Goal: Check status: Check status

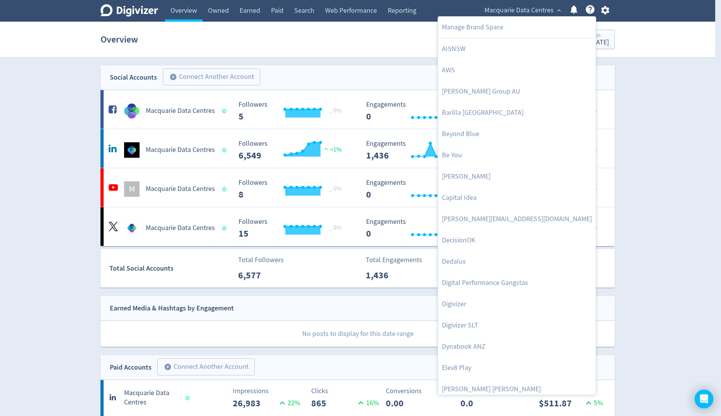
click at [672, 155] on div at bounding box center [360, 208] width 721 height 416
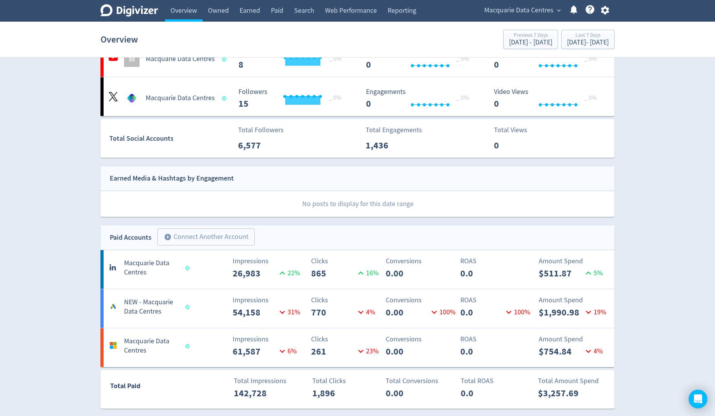
scroll to position [155, 0]
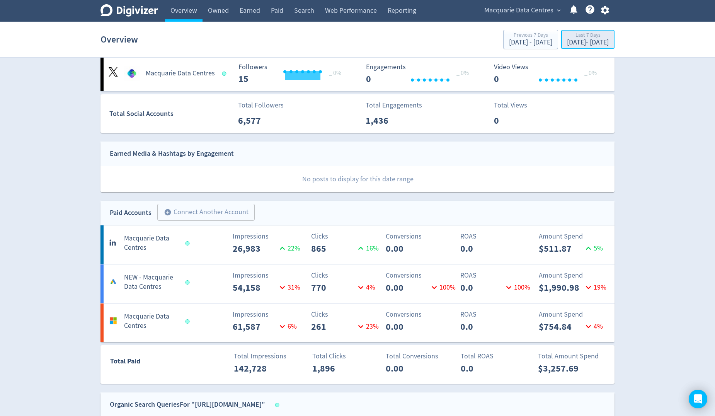
click at [586, 48] on button "Last 7 Days [DATE] - [DATE]" at bounding box center [587, 39] width 53 height 19
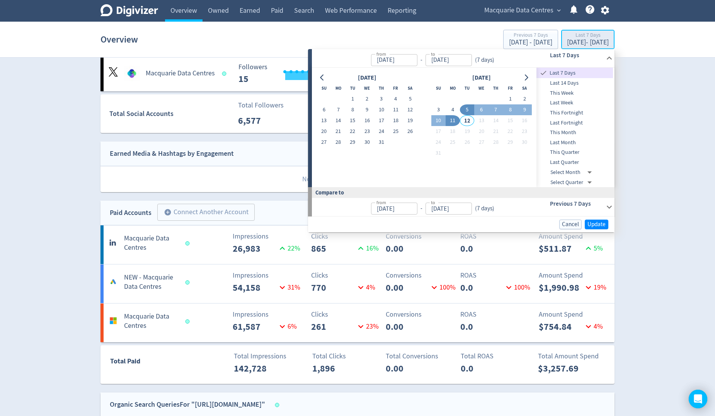
type input "[DATE]"
click at [508, 98] on button "1" at bounding box center [510, 99] width 14 height 11
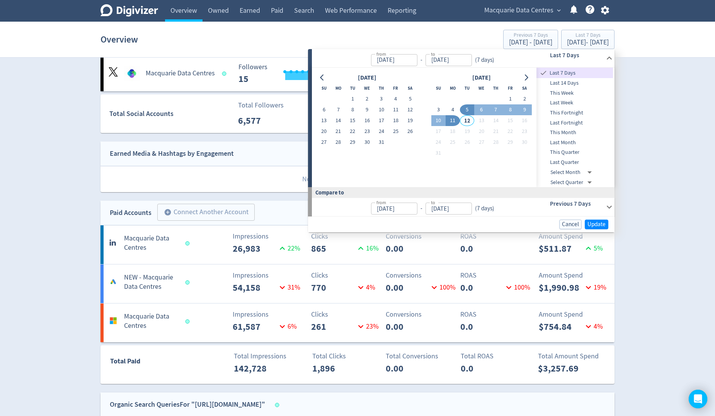
type input "[DATE]"
click at [455, 117] on button "11" at bounding box center [453, 120] width 14 height 11
type input "[DATE]"
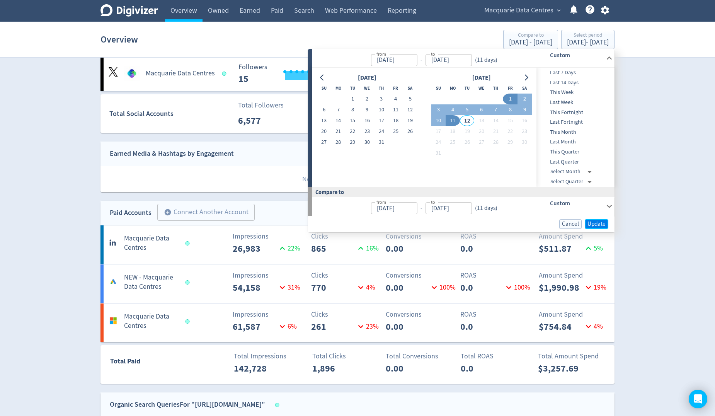
click at [593, 221] on span "Update" at bounding box center [597, 224] width 18 height 6
